Goal: Complete application form

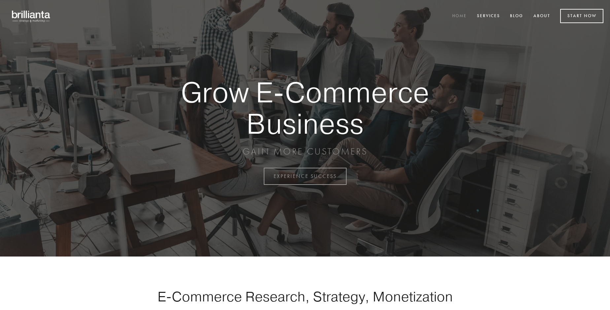
scroll to position [1730, 0]
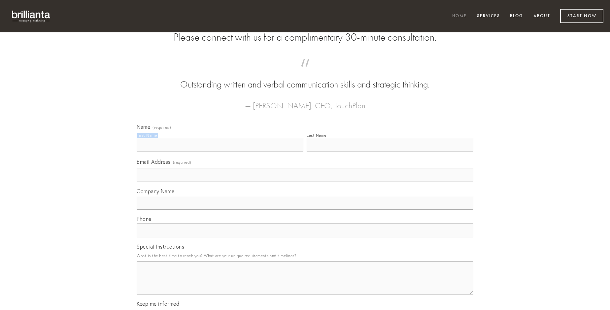
type input "Mr. [PERSON_NAME]"
click at [390, 152] on input "Last Name" at bounding box center [390, 145] width 167 height 14
type input "Mr. [PERSON_NAME]"
click at [305, 182] on input "Email Address (required)" at bounding box center [305, 175] width 337 height 14
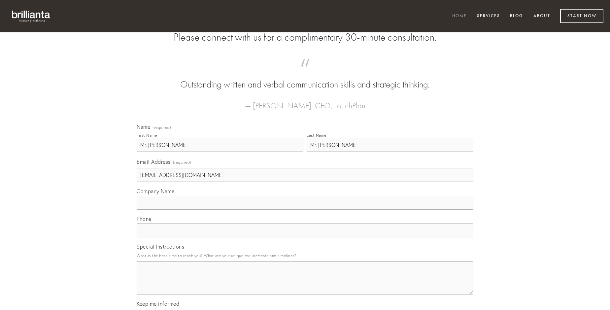
type input "[EMAIL_ADDRESS][DOMAIN_NAME]"
click at [305, 210] on input "Company Name" at bounding box center [305, 203] width 337 height 14
type input "bos"
click at [305, 237] on input "text" at bounding box center [305, 230] width 337 height 14
click at [305, 284] on textarea "Special Instructions" at bounding box center [305, 277] width 337 height 33
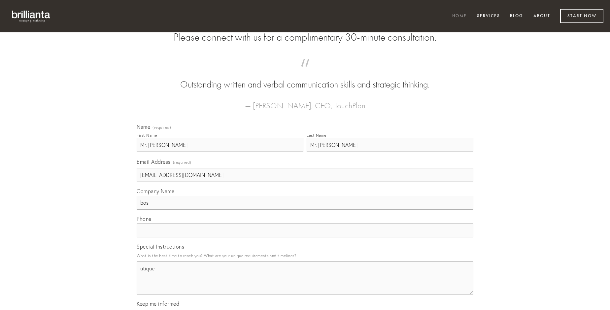
type textarea "utique"
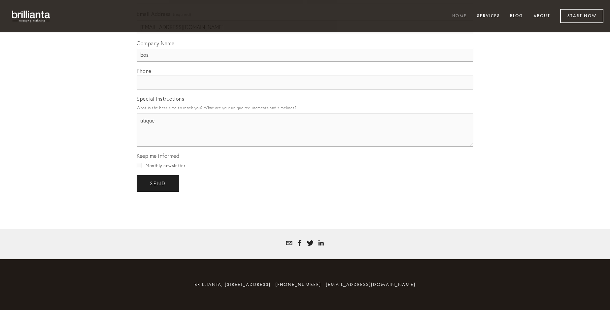
click at [158, 183] on span "send" at bounding box center [158, 184] width 16 height 6
